Goal: Transaction & Acquisition: Purchase product/service

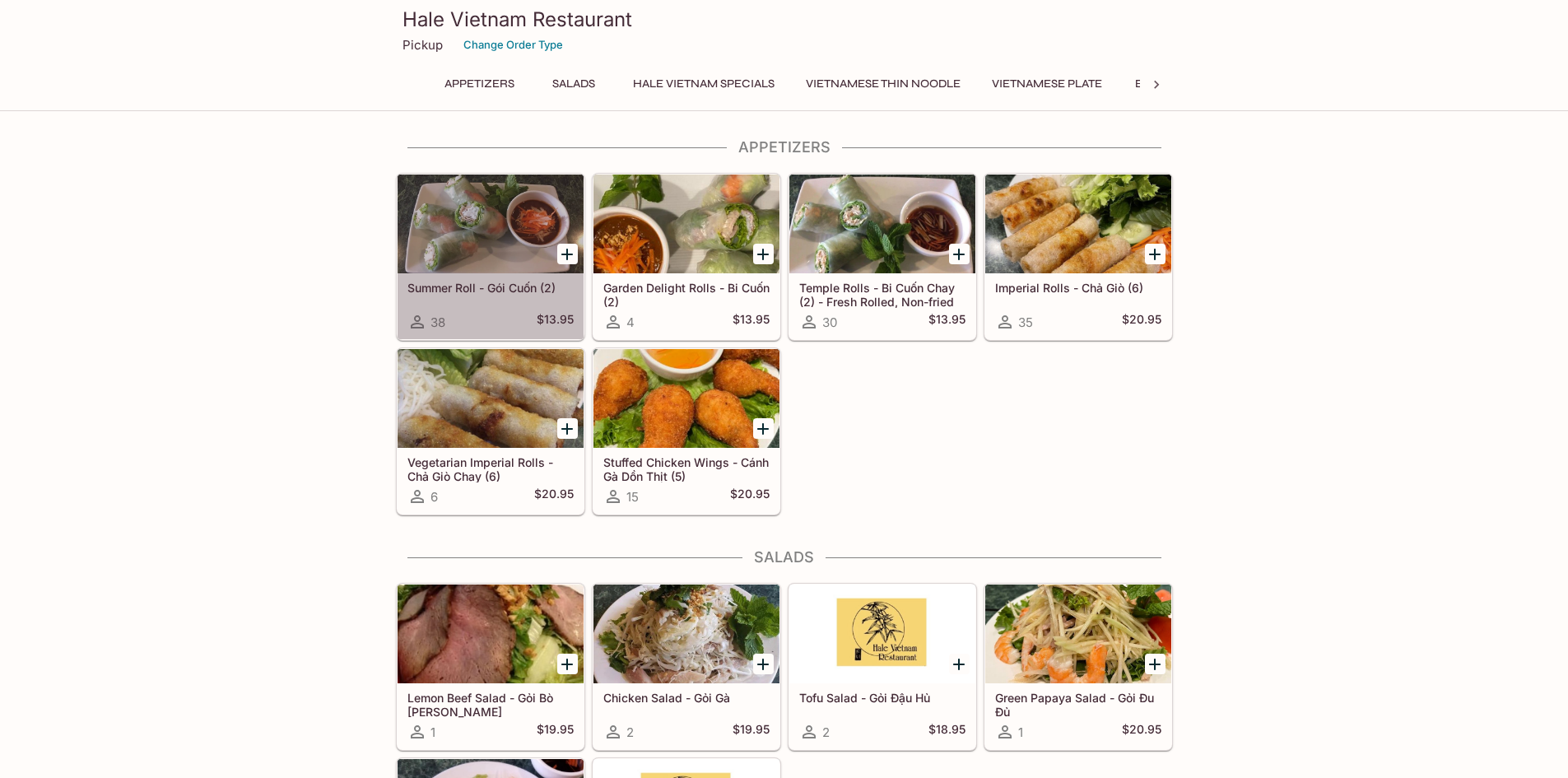
click at [459, 230] on div at bounding box center [491, 223] width 186 height 99
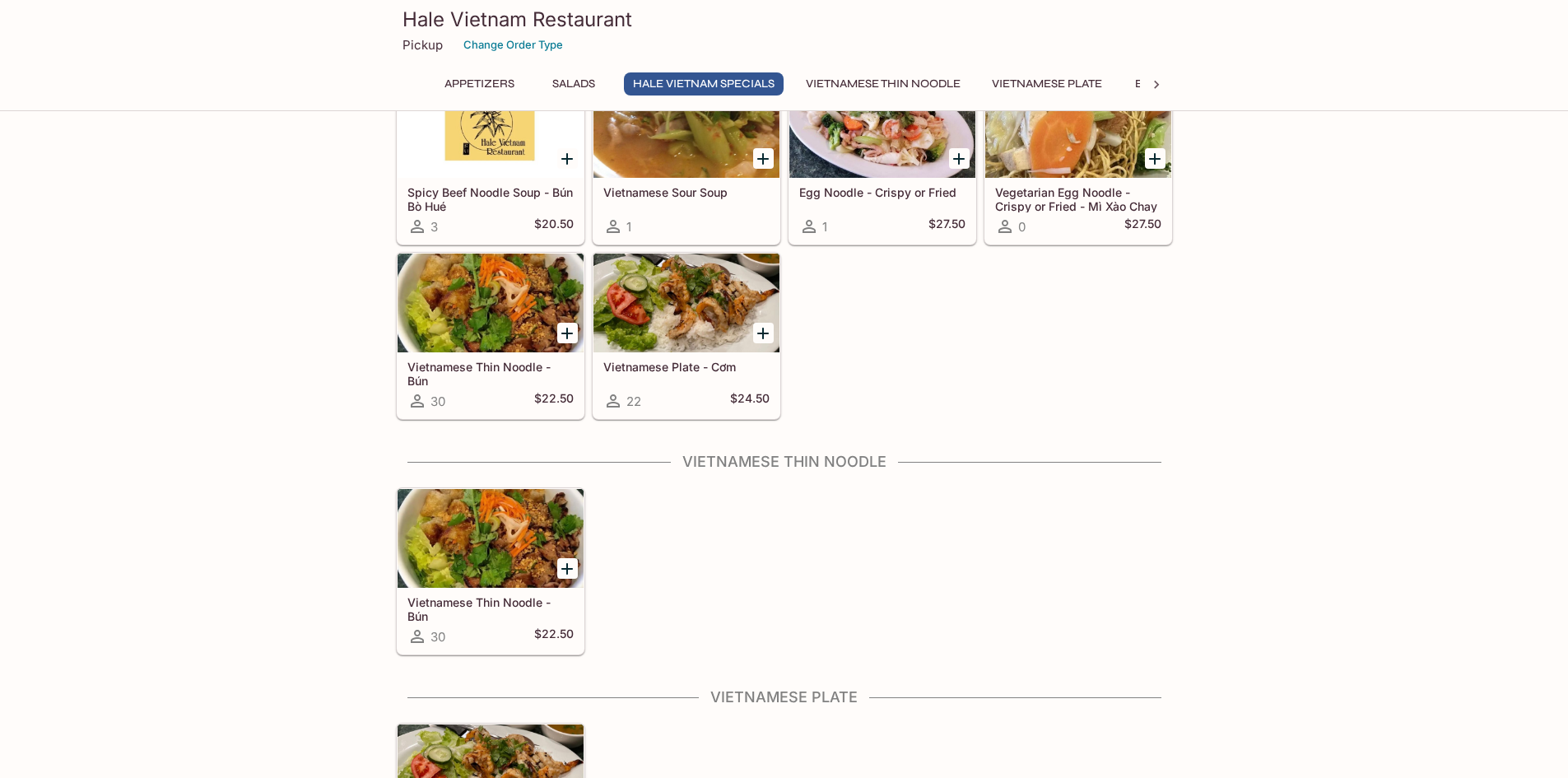
scroll to position [1318, 0]
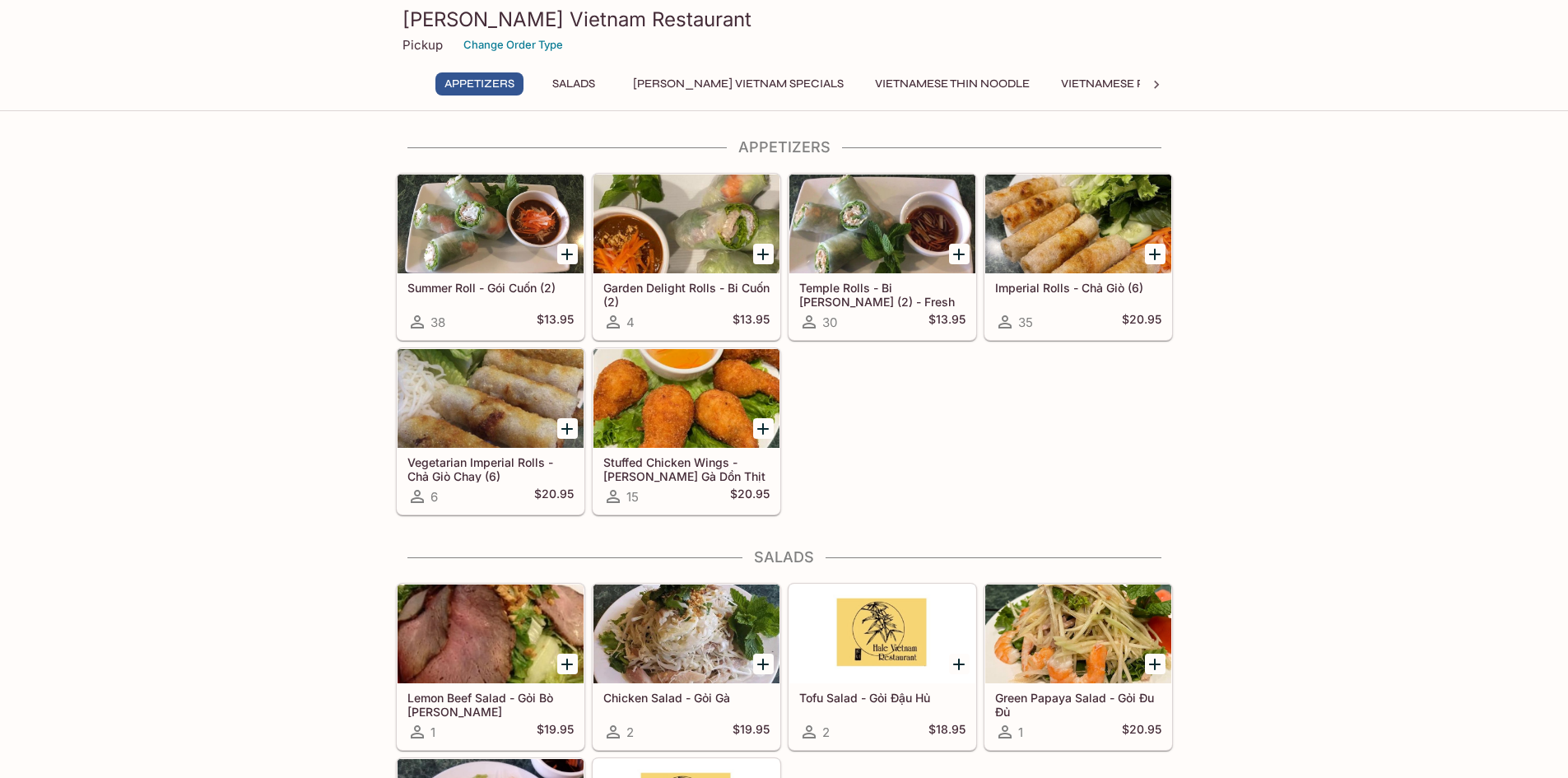
click at [493, 234] on div at bounding box center [491, 223] width 186 height 99
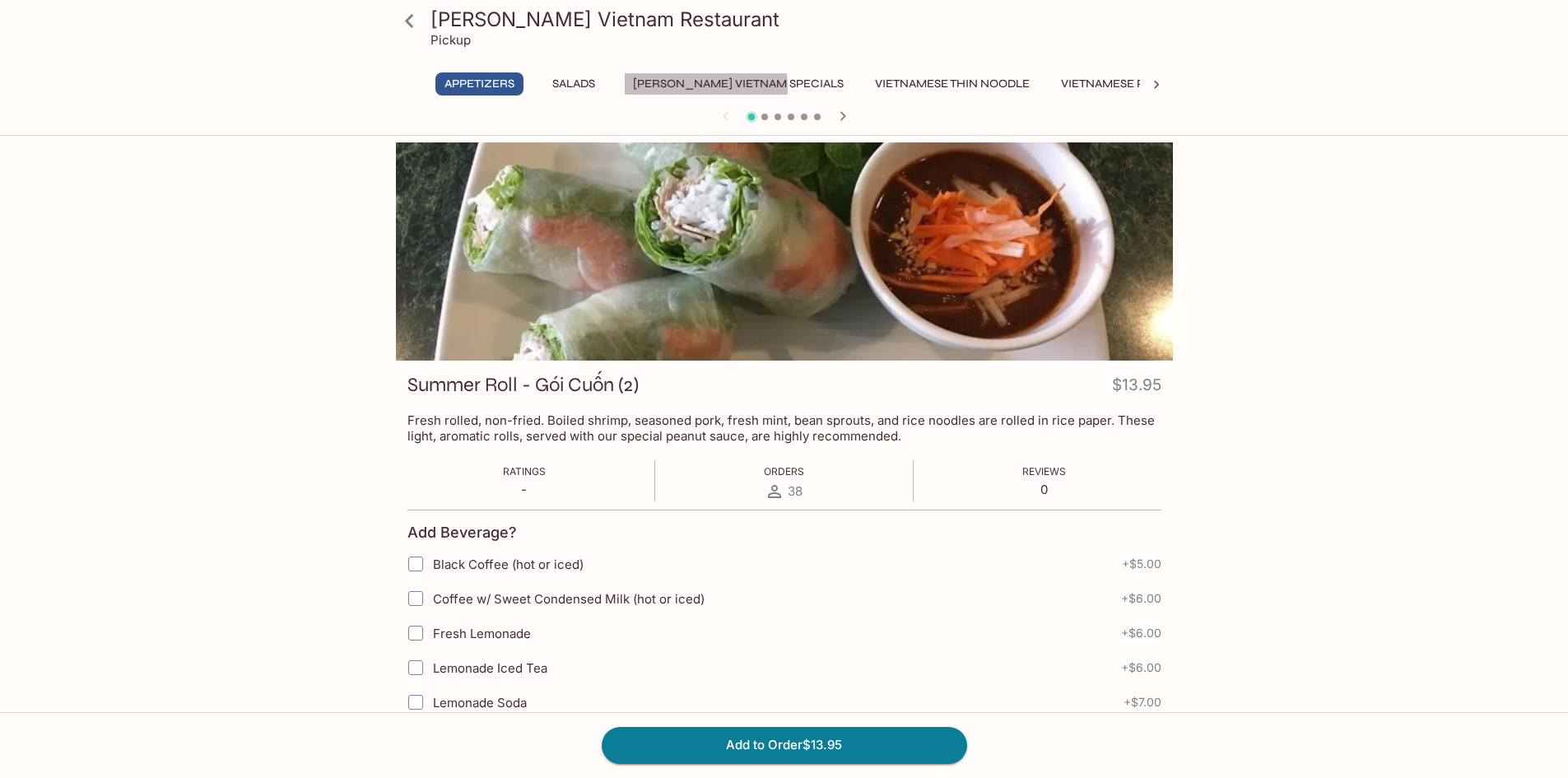
click at [692, 87] on button "[PERSON_NAME] Vietnam Specials" at bounding box center [738, 84] width 229 height 23
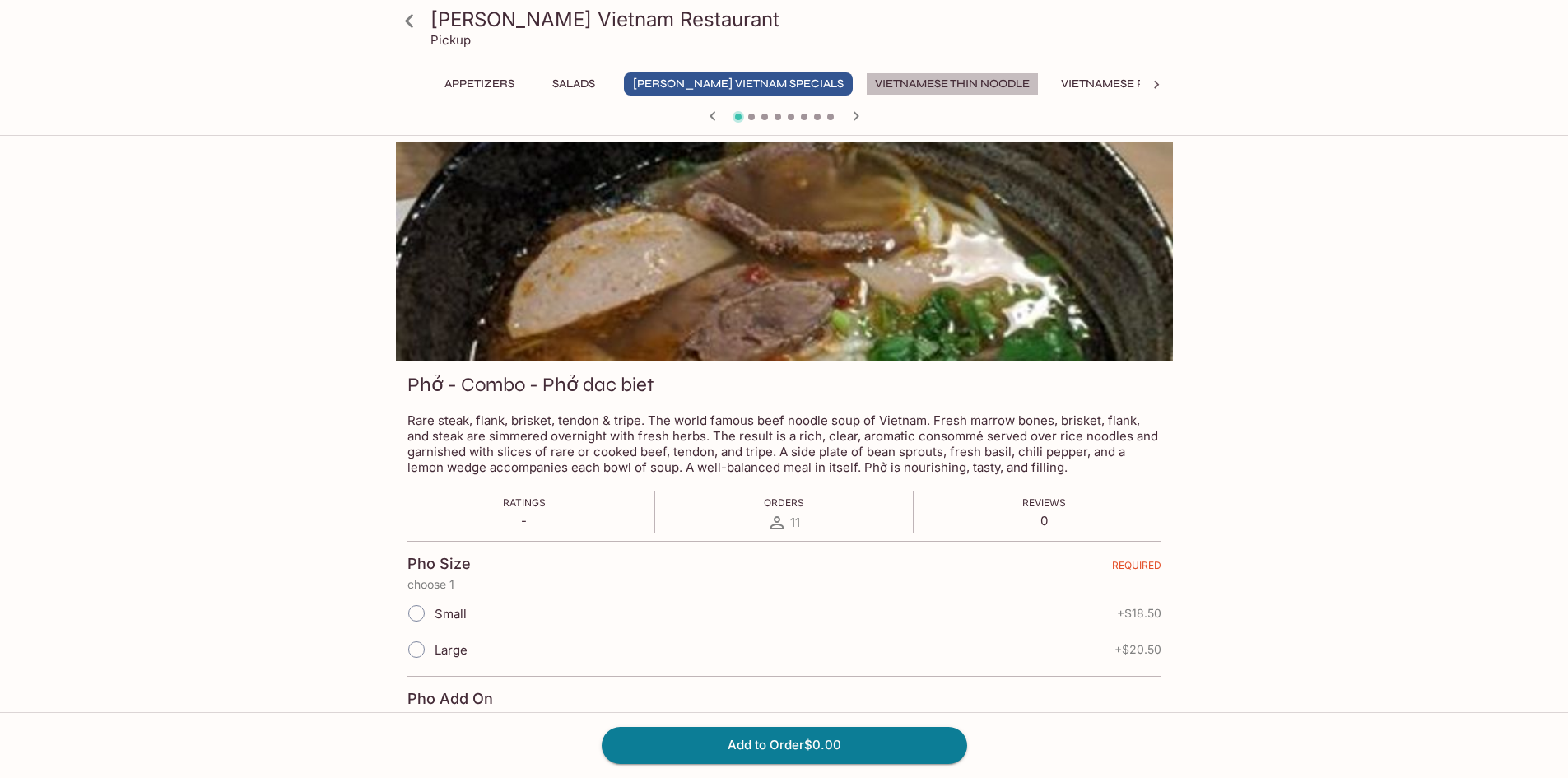
click at [866, 88] on button "Vietnamese Thin Noodle" at bounding box center [952, 84] width 173 height 23
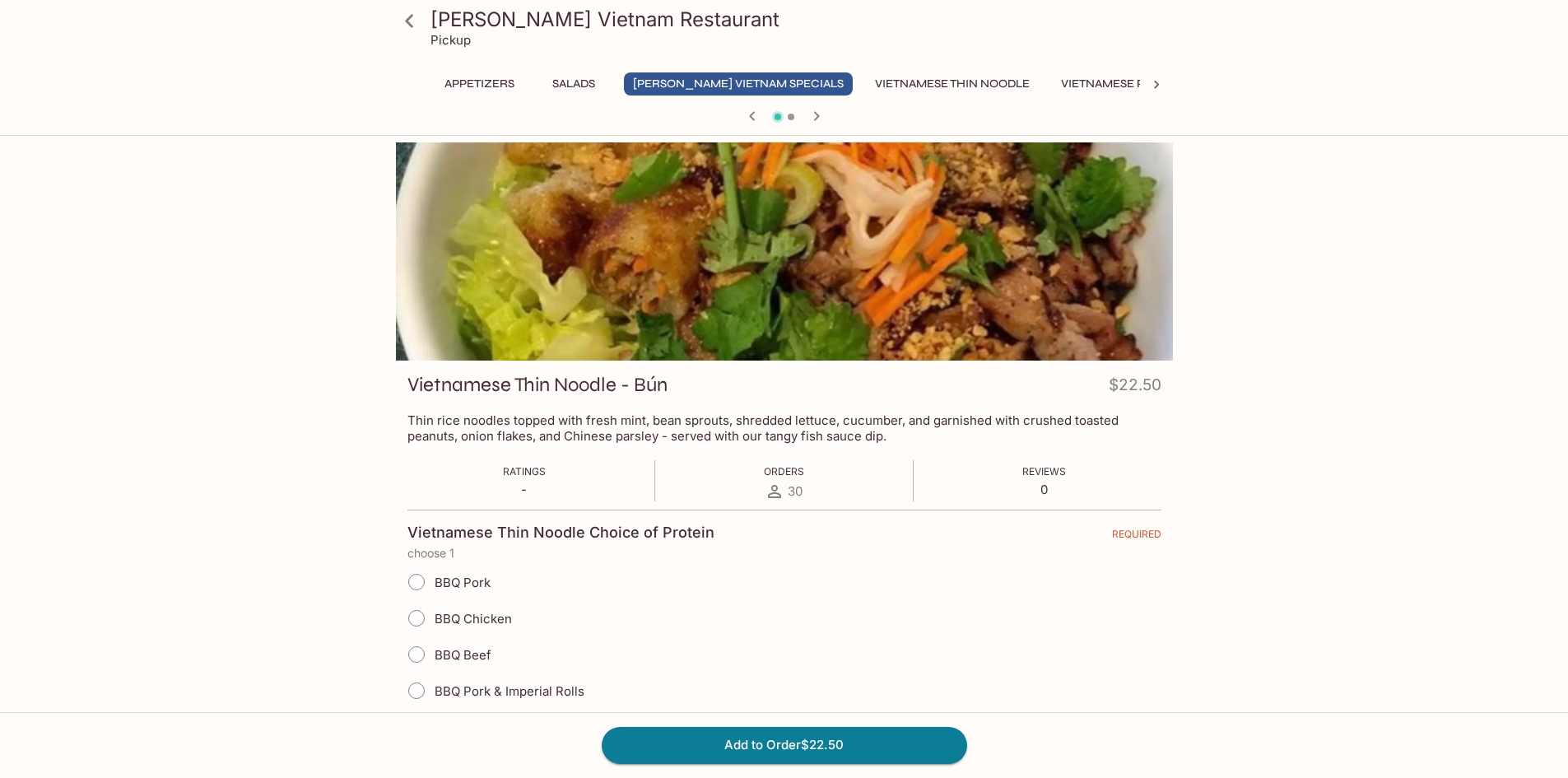
click at [883, 91] on button "Vietnamese Thin Noodle" at bounding box center [952, 84] width 173 height 23
click at [886, 88] on button "Vietnamese Thin Noodle" at bounding box center [952, 84] width 173 height 23
click at [894, 74] on button "Vietnamese Thin Noodle" at bounding box center [952, 84] width 173 height 23
click at [1052, 78] on button "Vietnamese Plate" at bounding box center [1116, 84] width 128 height 23
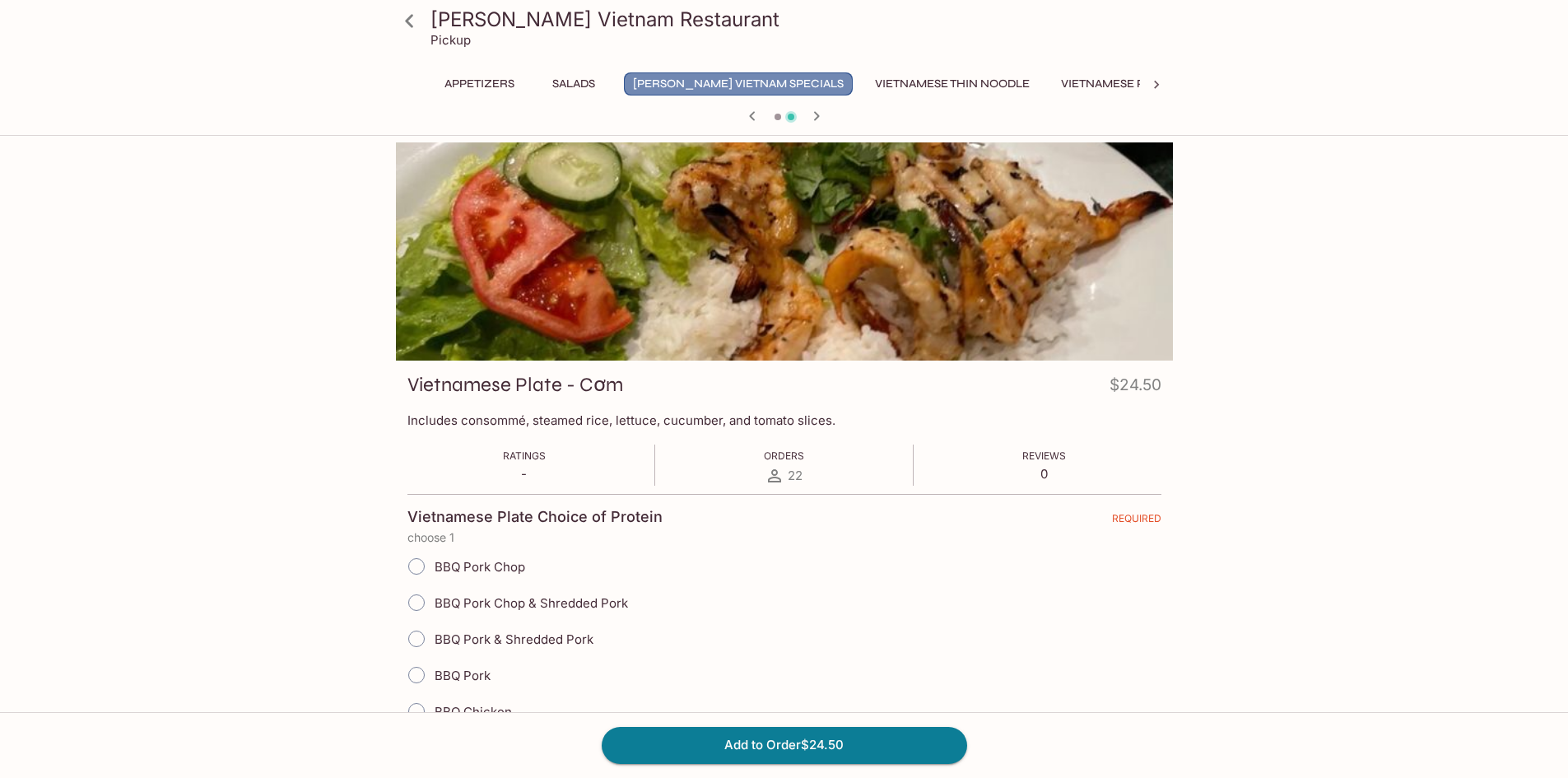
click at [784, 81] on button "[PERSON_NAME] Vietnam Specials" at bounding box center [738, 84] width 229 height 23
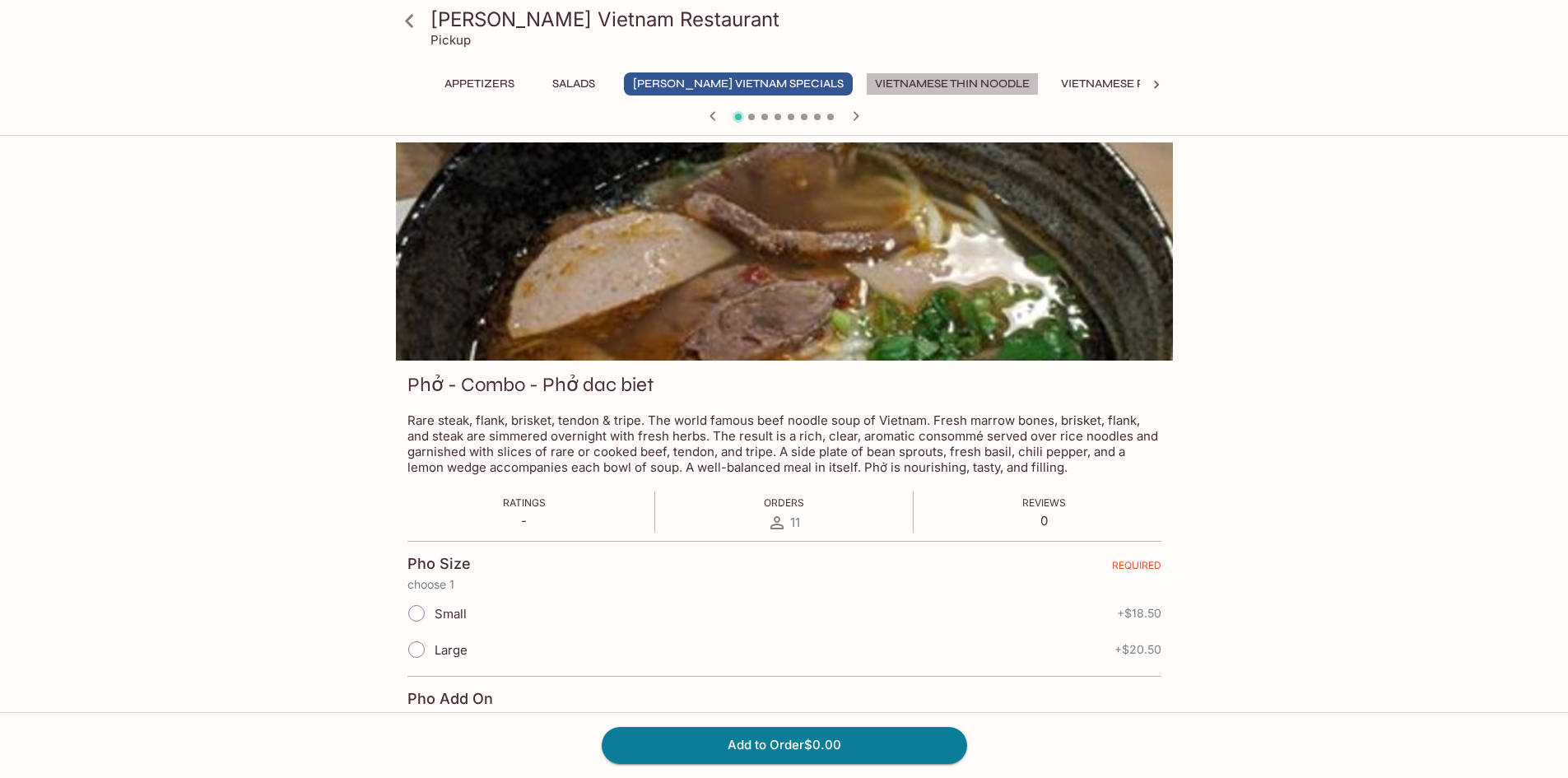
click at [893, 73] on button "Vietnamese Thin Noodle" at bounding box center [952, 84] width 173 height 23
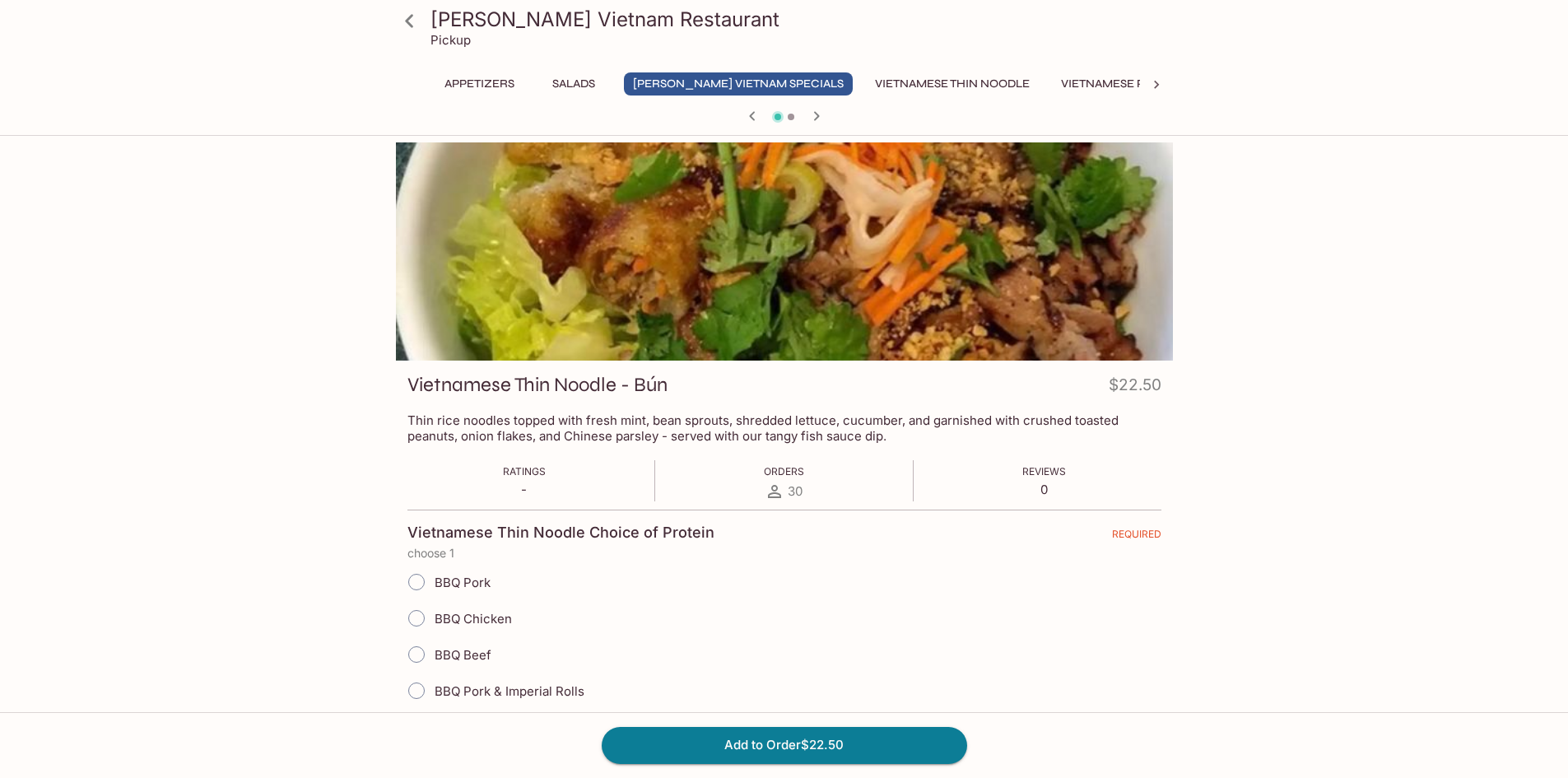
click at [820, 119] on icon "button" at bounding box center [816, 116] width 20 height 20
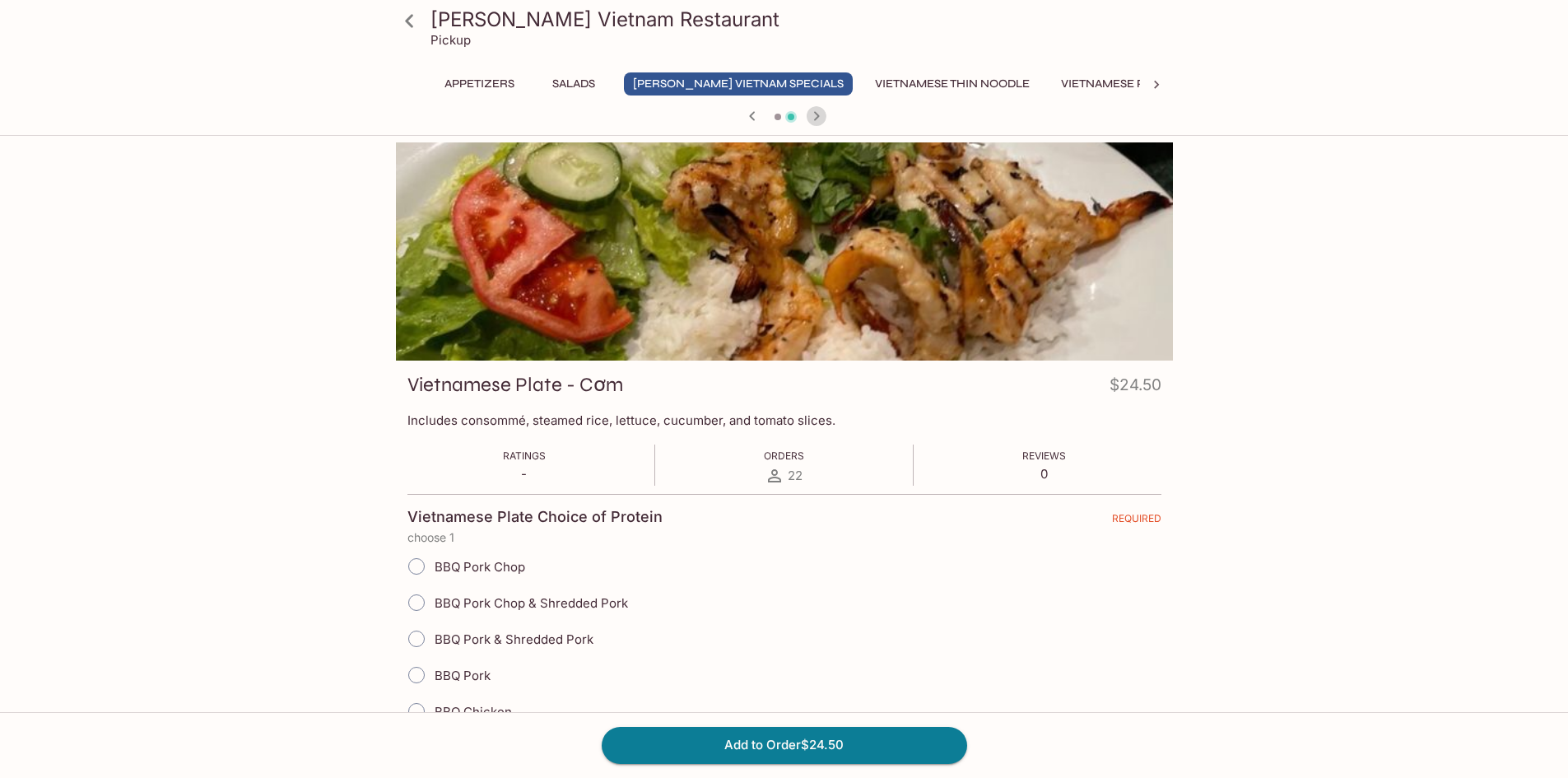
click at [820, 119] on icon "button" at bounding box center [816, 116] width 20 height 20
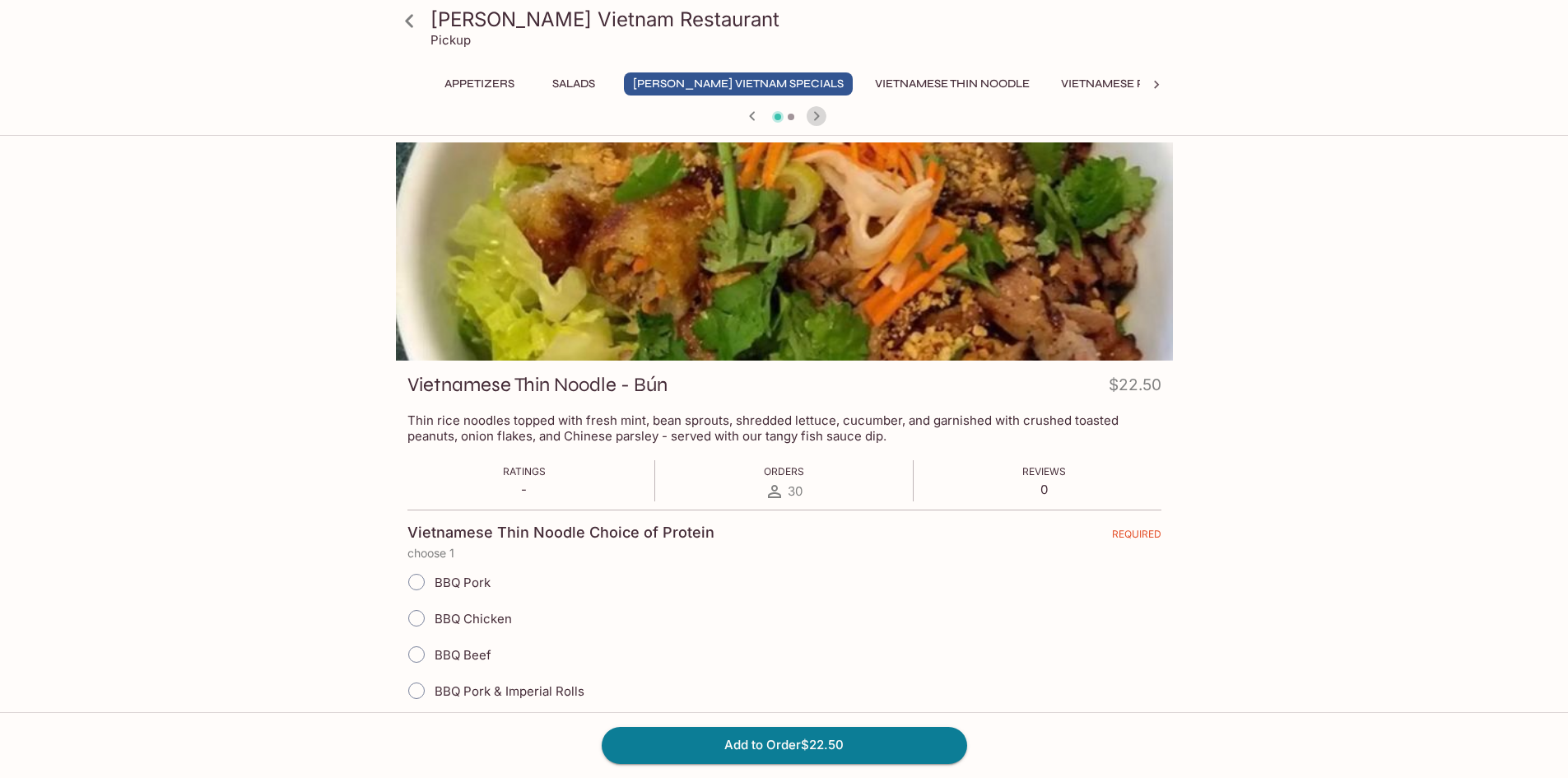
click at [820, 119] on icon "button" at bounding box center [816, 116] width 20 height 20
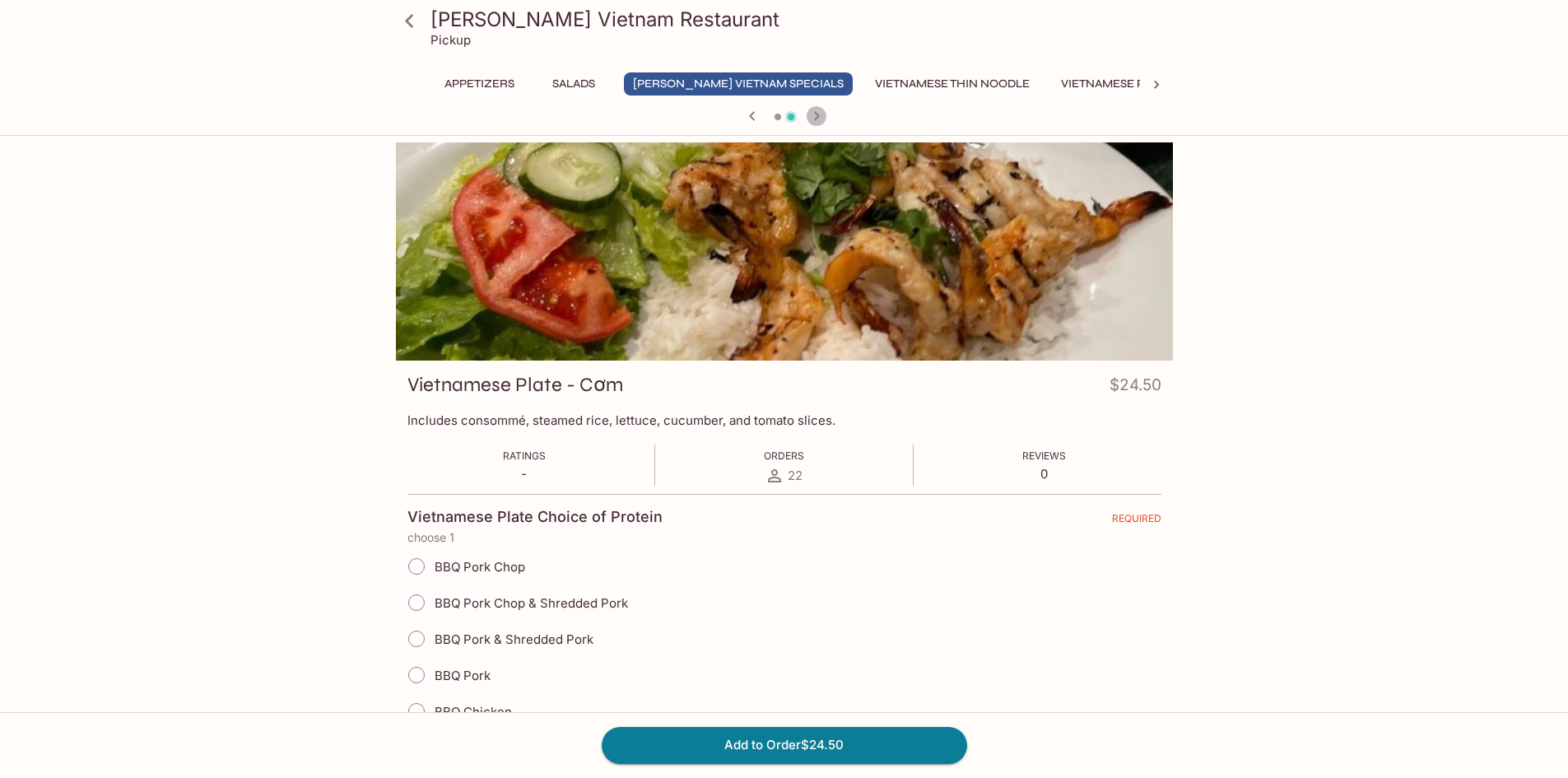
click at [820, 119] on icon "button" at bounding box center [816, 116] width 20 height 20
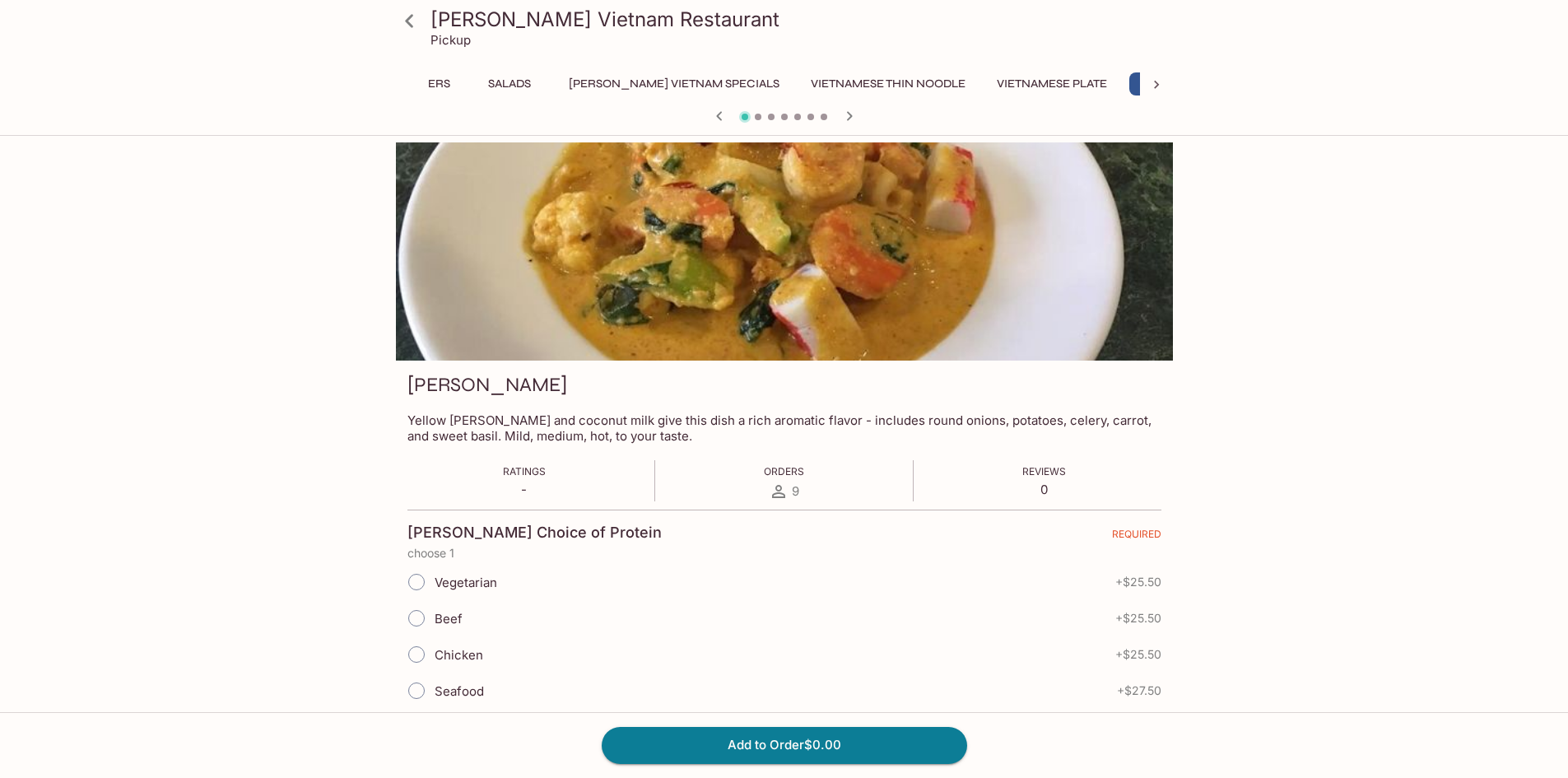
scroll to position [0, 69]
drag, startPoint x: 820, startPoint y: 119, endPoint x: 234, endPoint y: 182, distance: 589.4
click at [234, 182] on div "[PERSON_NAME] Vietnam Restaurant Pickup Appetizers Salads [PERSON_NAME] Vietnam…" at bounding box center [784, 531] width 1568 height 778
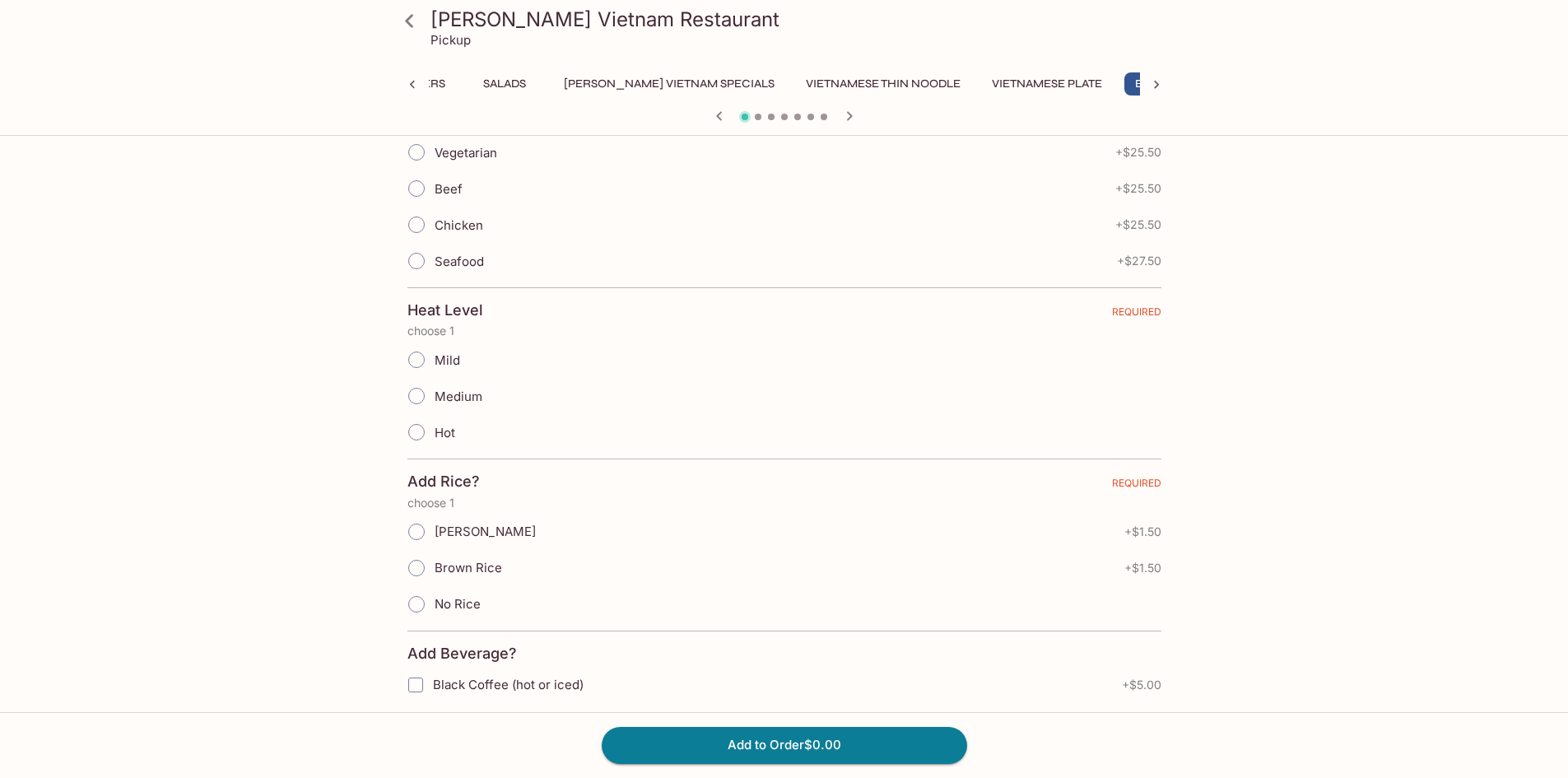
scroll to position [350, 0]
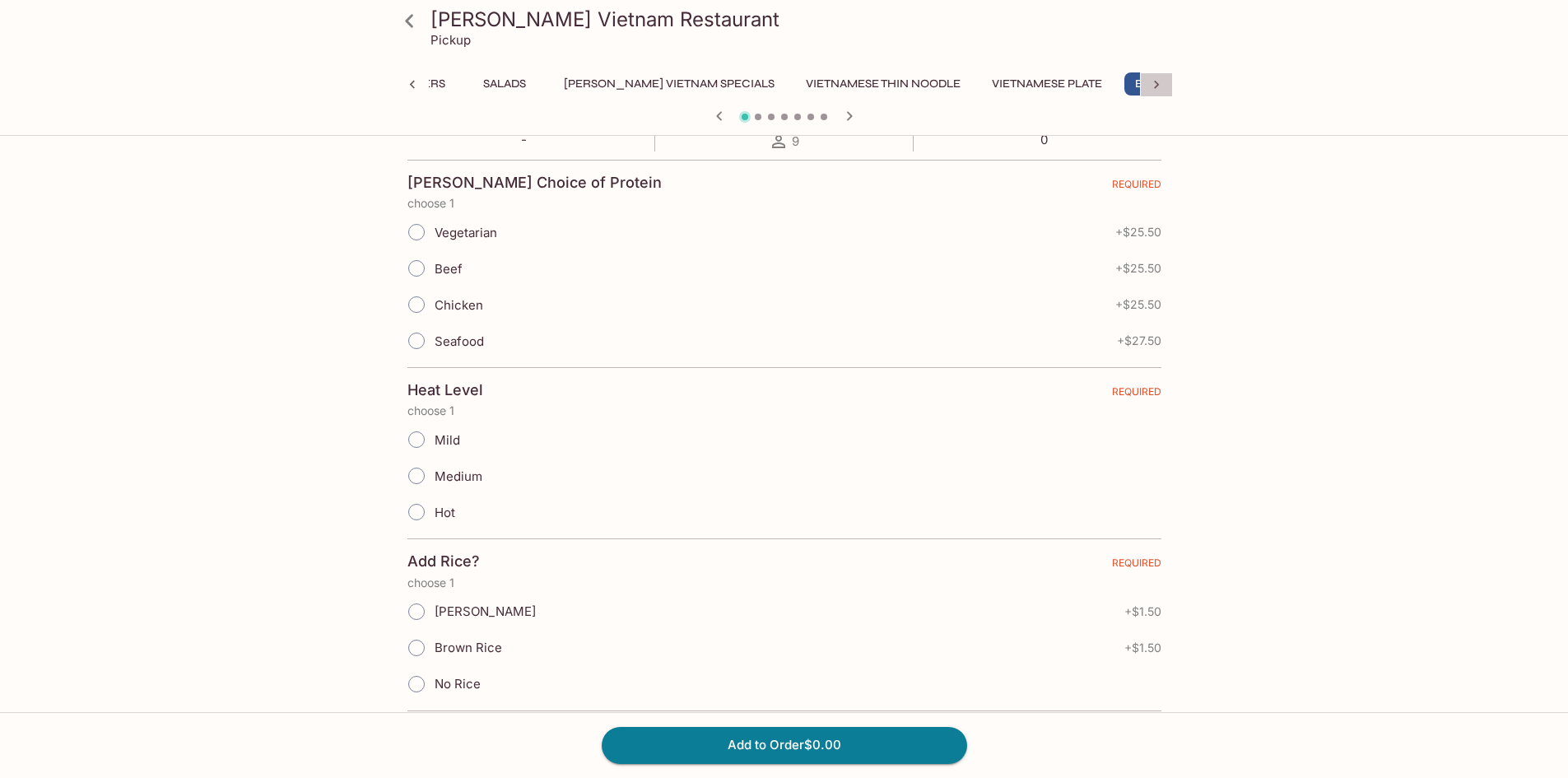
click at [1157, 86] on icon at bounding box center [1157, 84] width 5 height 9
click at [899, 77] on button "Vegetarian Dishes" at bounding box center [952, 84] width 134 height 23
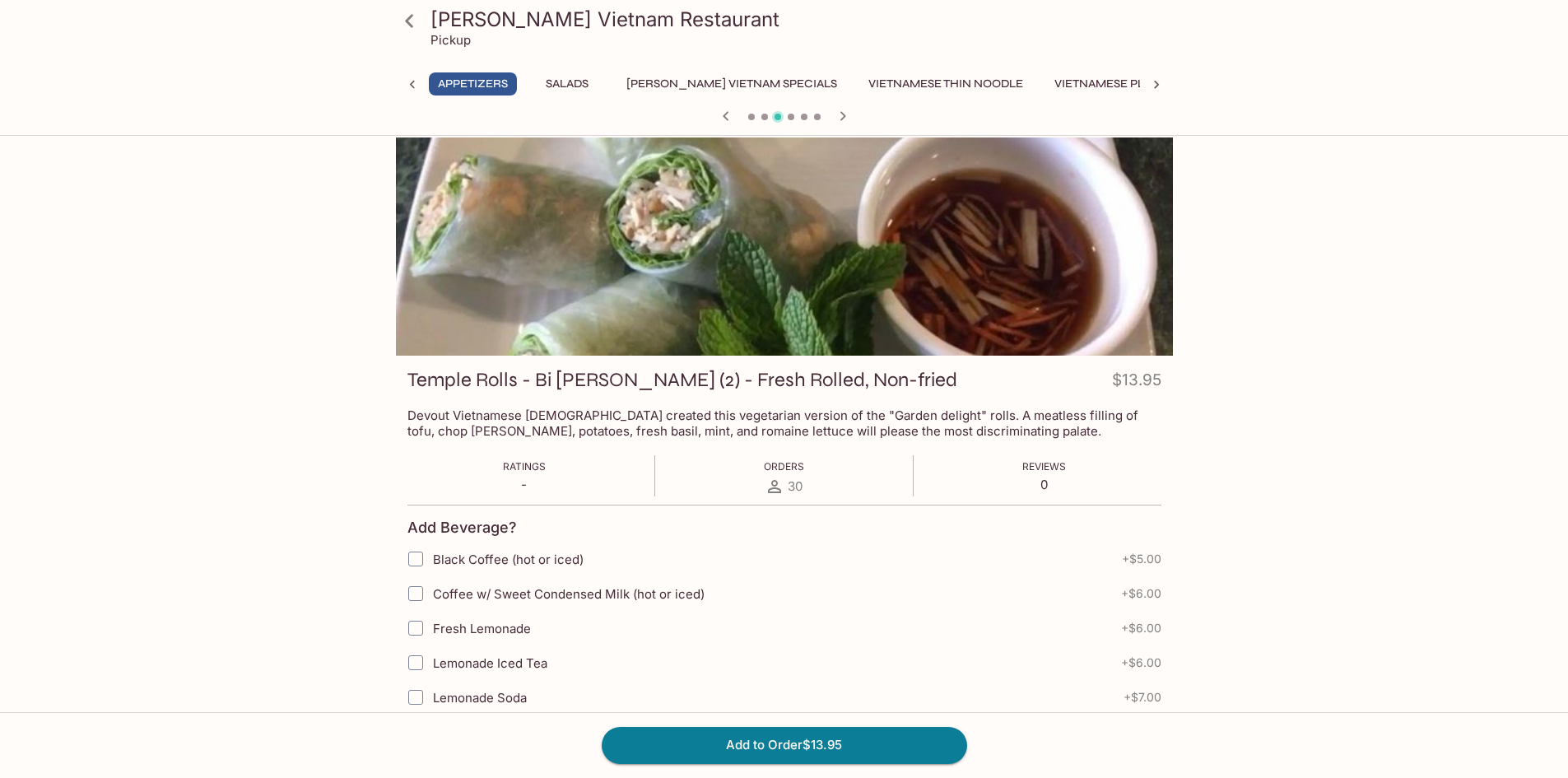
scroll to position [0, 0]
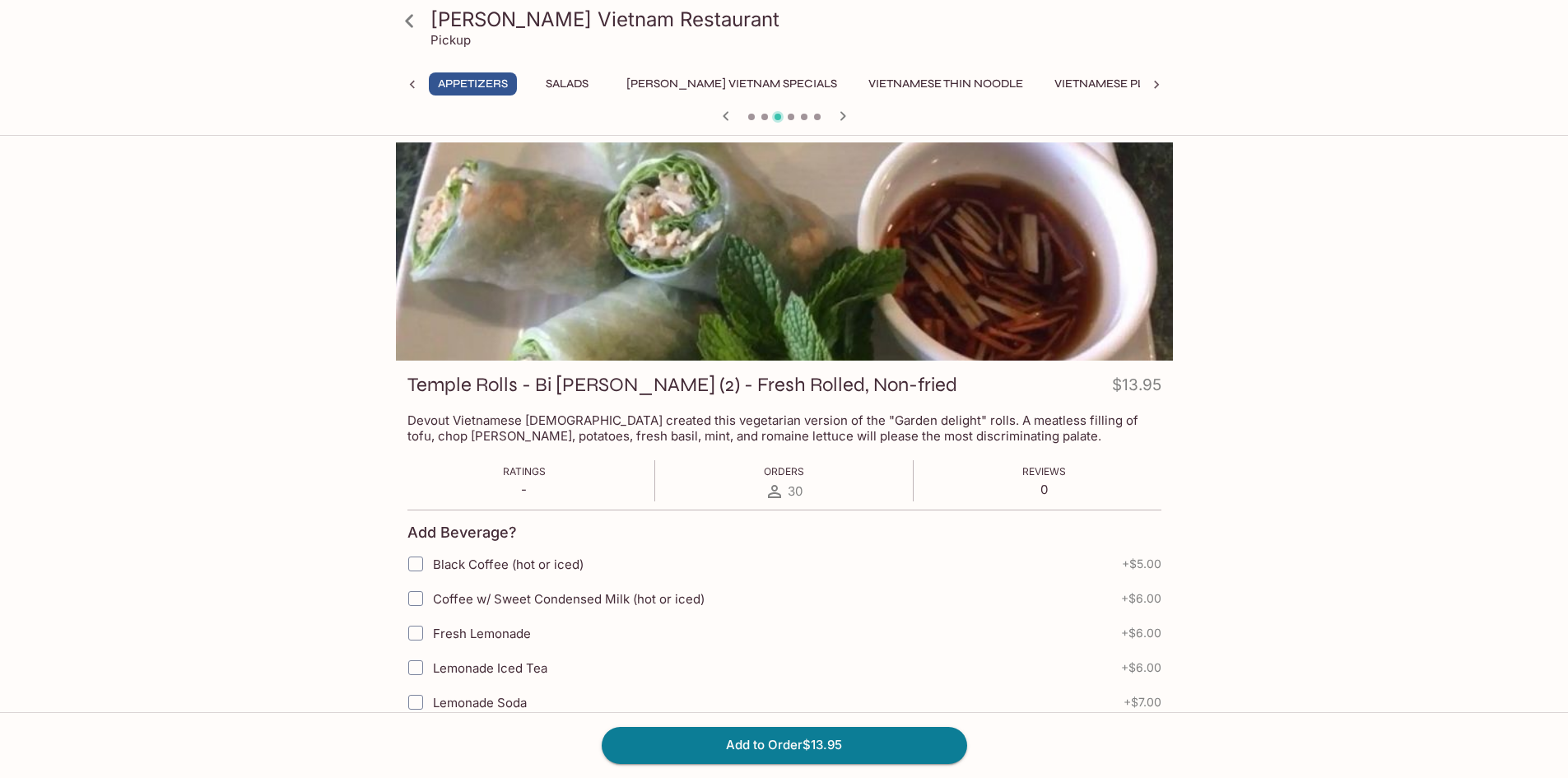
click at [405, 22] on icon at bounding box center [409, 21] width 29 height 29
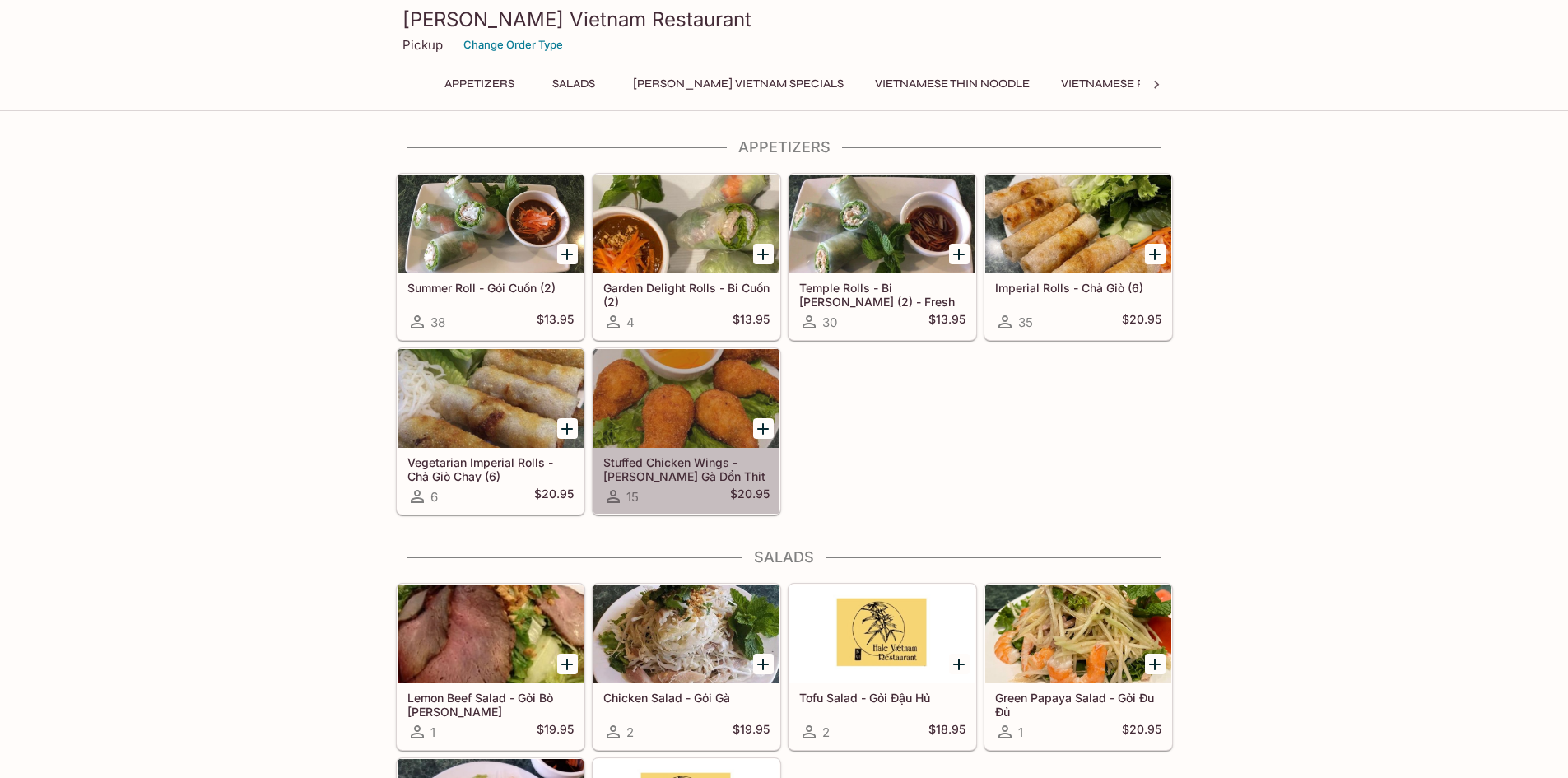
click at [666, 381] on div at bounding box center [686, 398] width 186 height 99
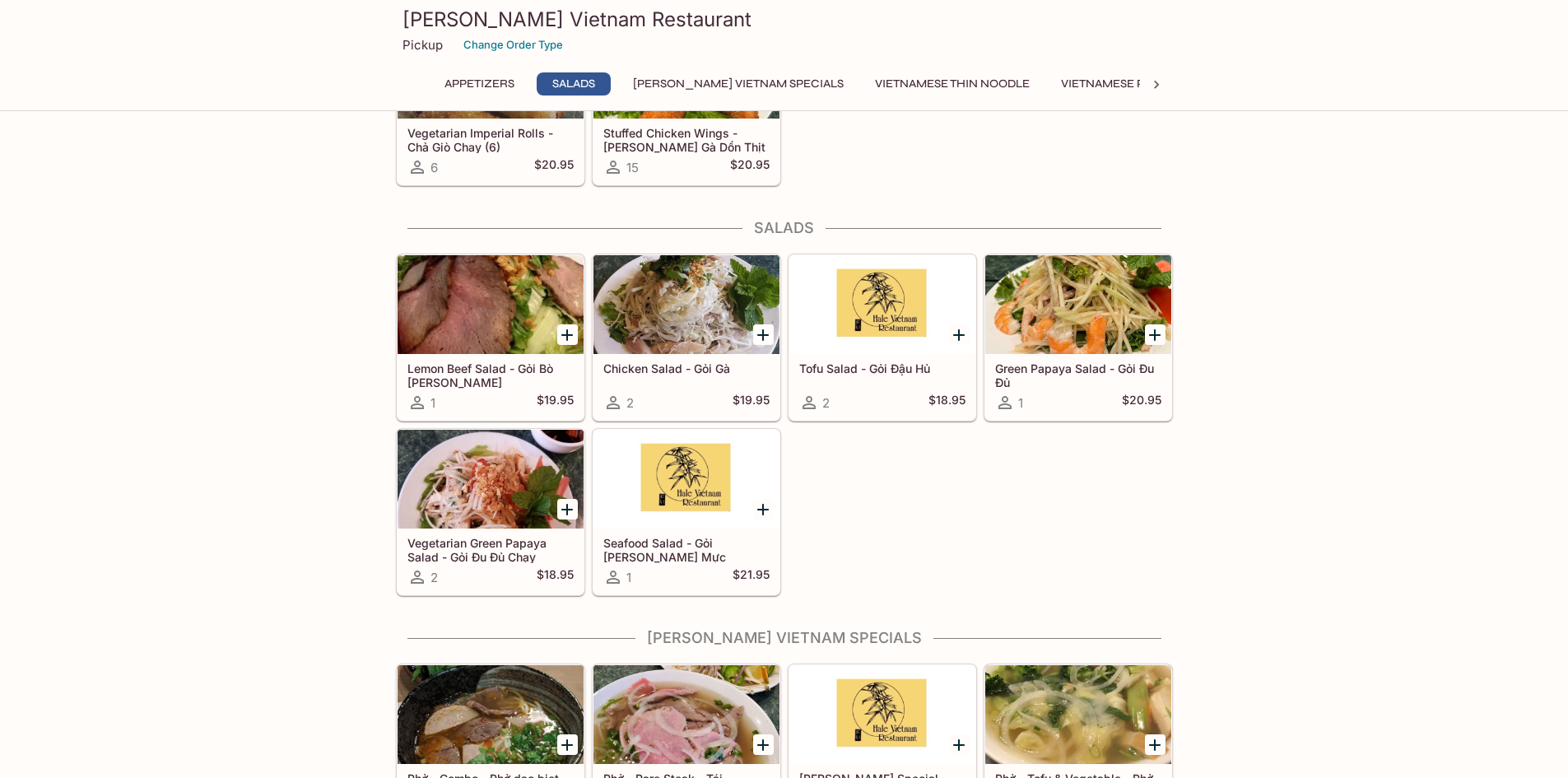
scroll to position [576, 0]
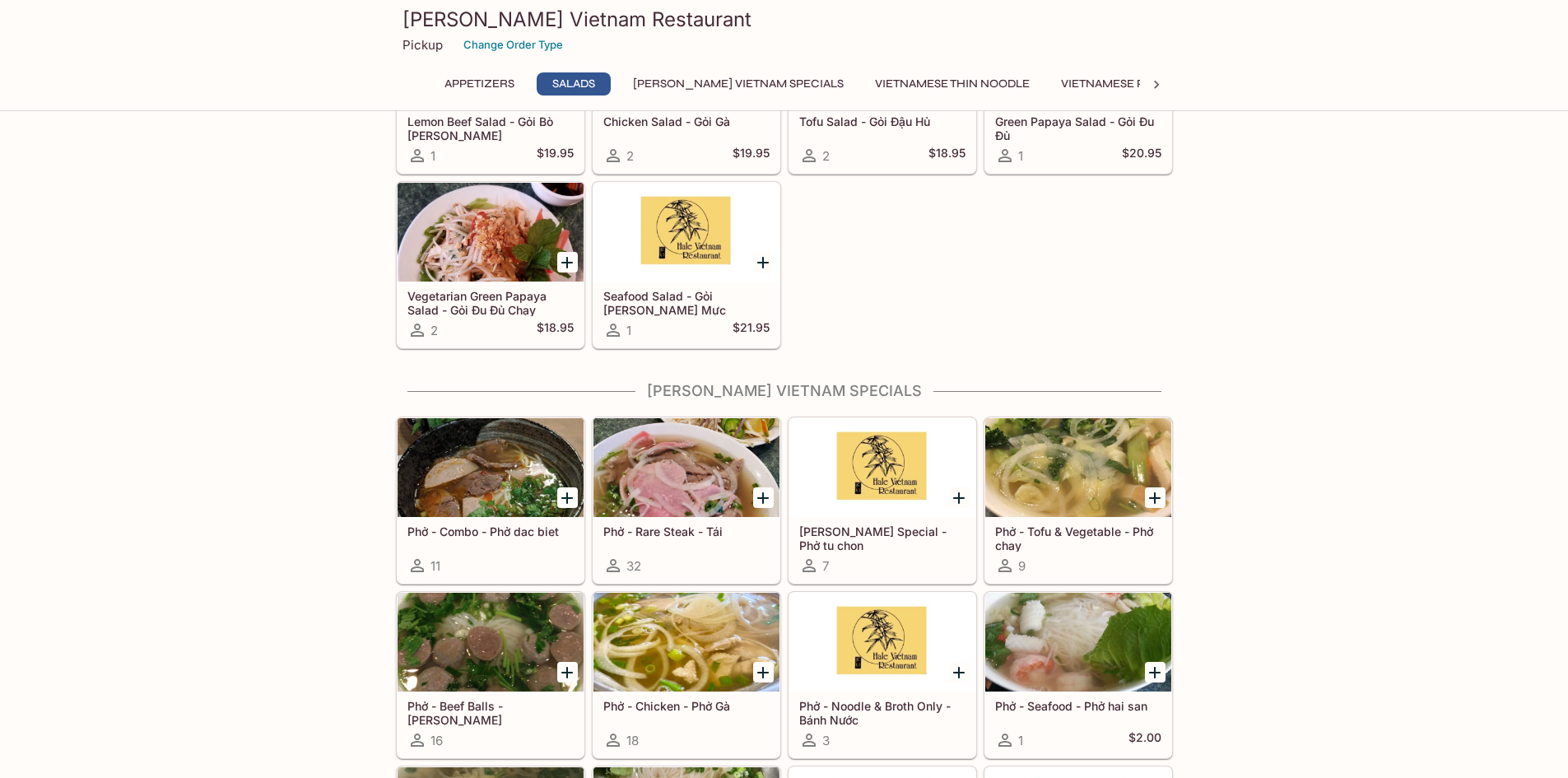
click at [671, 459] on div at bounding box center [686, 467] width 186 height 99
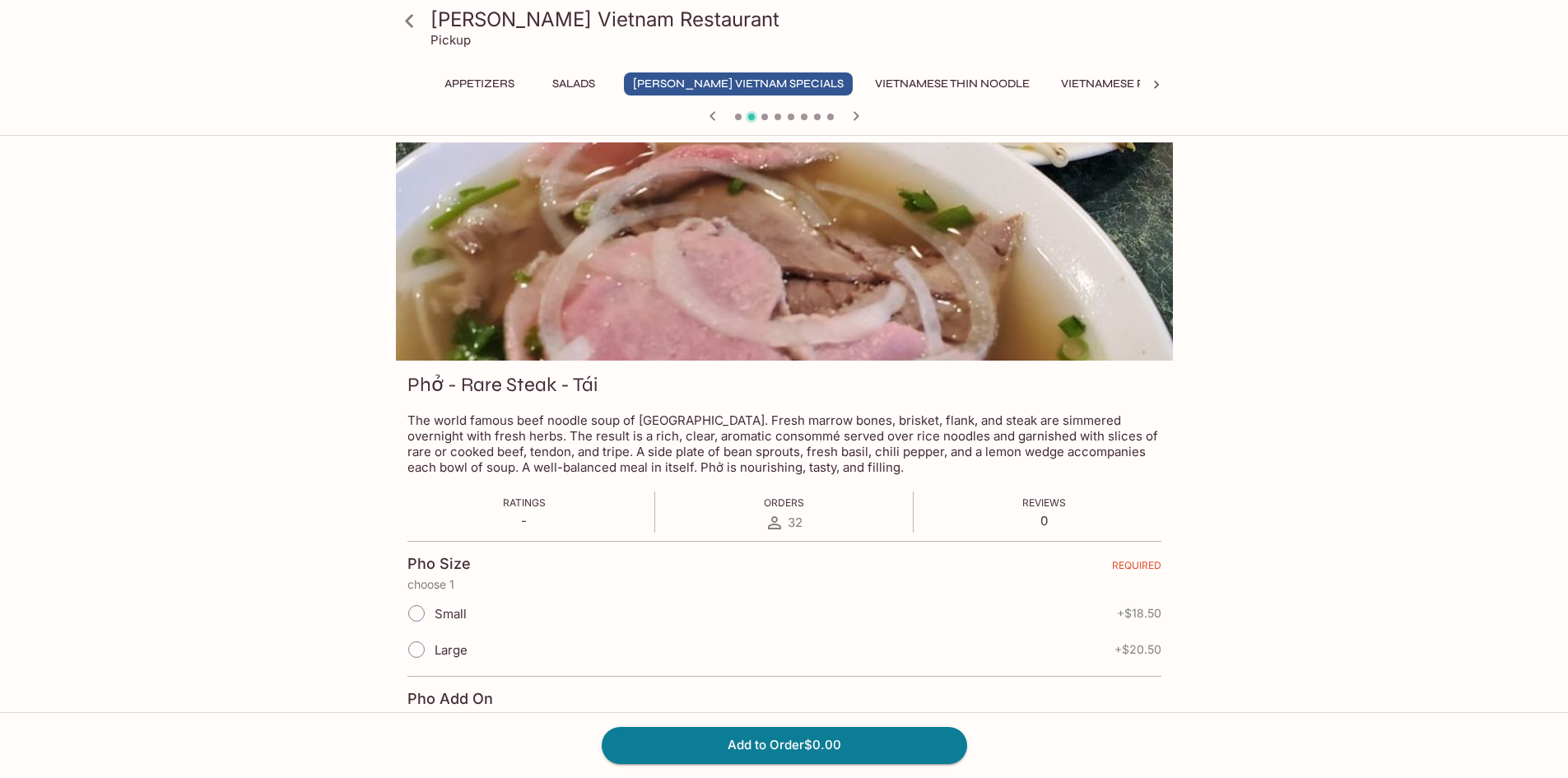
scroll to position [416, 0]
